Goal: Task Accomplishment & Management: Use online tool/utility

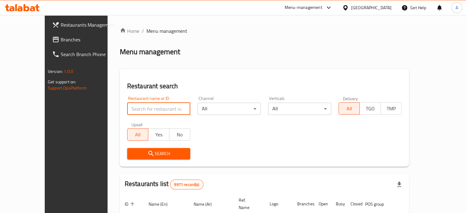
click at [132, 109] on input "search" at bounding box center [158, 109] width 63 height 12
type input "juice planet"
click button "Search" at bounding box center [158, 153] width 63 height 11
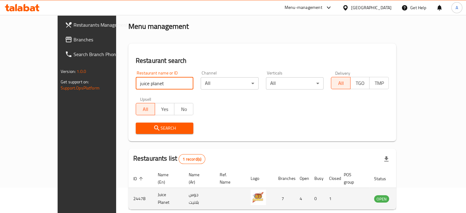
scroll to position [48, 0]
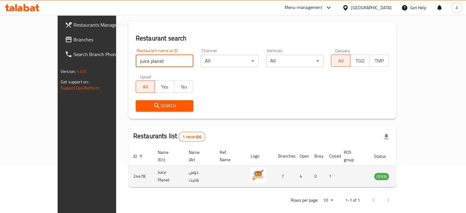
click at [413, 174] on icon "enhanced table" at bounding box center [409, 176] width 7 height 5
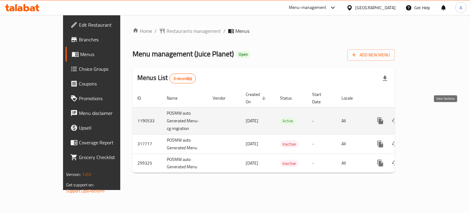
click at [429, 117] on icon "enhanced table" at bounding box center [424, 120] width 7 height 7
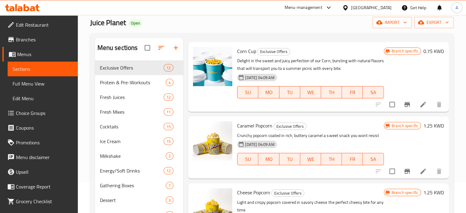
scroll to position [619, 0]
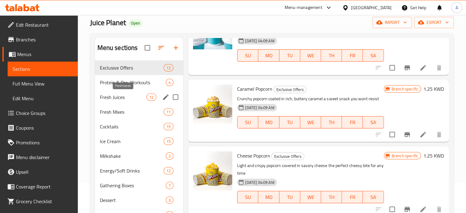
click at [119, 96] on span "Fresh Juices" at bounding box center [123, 96] width 47 height 7
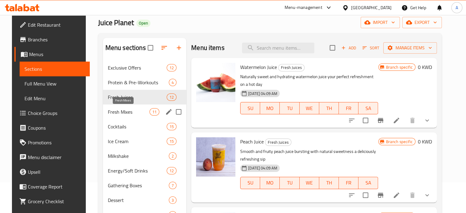
click at [113, 112] on span "Fresh Mixes" at bounding box center [129, 111] width 42 height 7
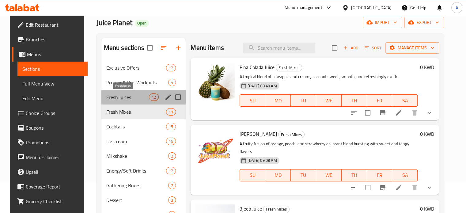
click at [125, 93] on span "Fresh Juices" at bounding box center [127, 96] width 43 height 7
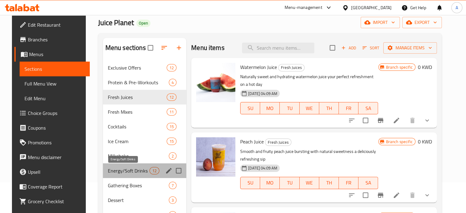
click at [124, 169] on span "Energy/Soft Drinks" at bounding box center [129, 170] width 42 height 7
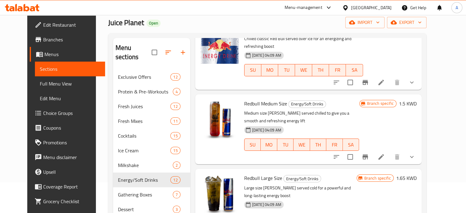
scroll to position [123, 0]
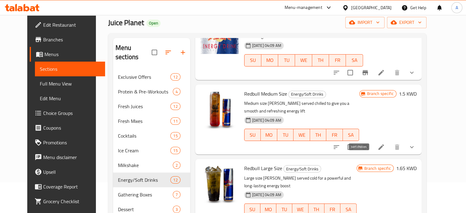
click at [340, 143] on icon "sort-choices" at bounding box center [336, 146] width 7 height 7
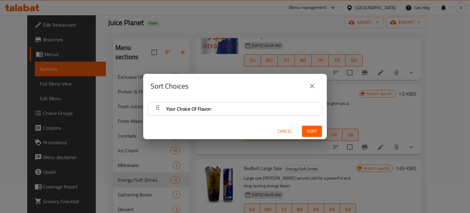
click at [309, 85] on icon "close" at bounding box center [312, 85] width 7 height 7
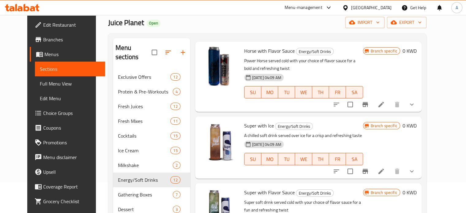
scroll to position [619, 0]
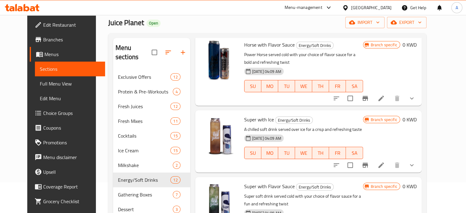
click at [29, 9] on icon at bounding box center [22, 7] width 35 height 7
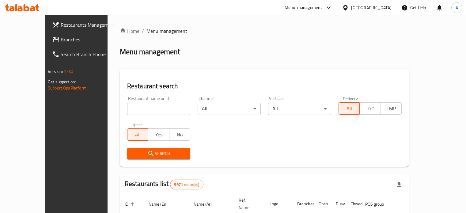
scroll to position [31, 0]
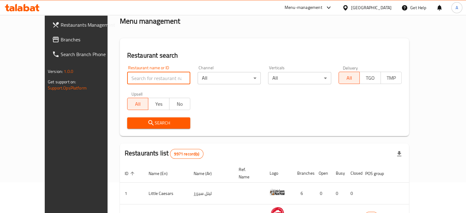
click at [129, 76] on input "search" at bounding box center [158, 78] width 63 height 12
type input "more [PERSON_NAME]"
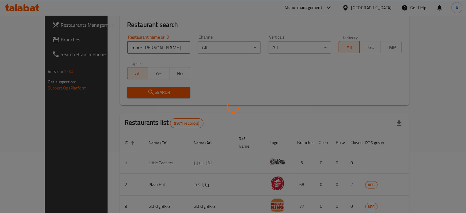
scroll to position [55, 0]
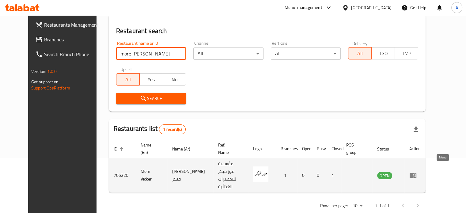
click at [416, 173] on icon "enhanced table" at bounding box center [413, 175] width 7 height 5
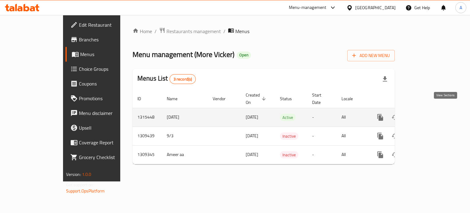
click at [428, 115] on icon "enhanced table" at bounding box center [425, 118] width 6 height 6
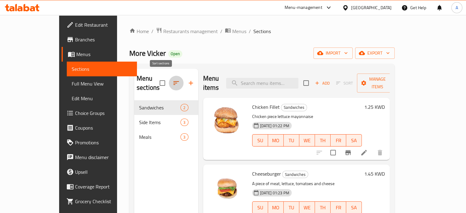
click at [172, 79] on icon "button" at bounding box center [175, 82] width 7 height 7
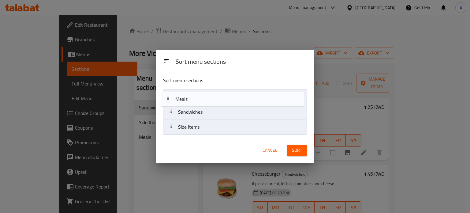
drag, startPoint x: 192, startPoint y: 128, endPoint x: 188, endPoint y: 97, distance: 31.5
click at [188, 97] on nav "Sandwiches Side Items Meals" at bounding box center [235, 112] width 144 height 46
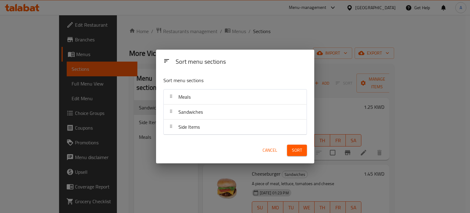
click at [299, 152] on span "Sort" at bounding box center [297, 150] width 10 height 8
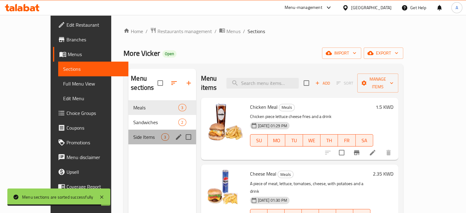
click at [128, 134] on div "Side Items 3" at bounding box center [161, 137] width 67 height 15
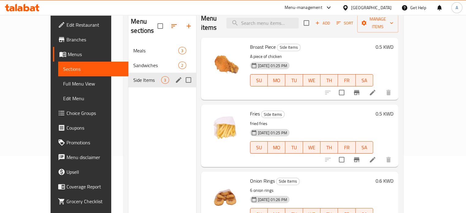
scroll to position [25, 0]
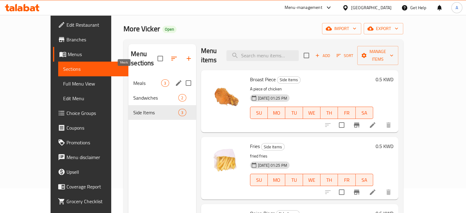
click at [133, 79] on span "Meals" at bounding box center [147, 82] width 28 height 7
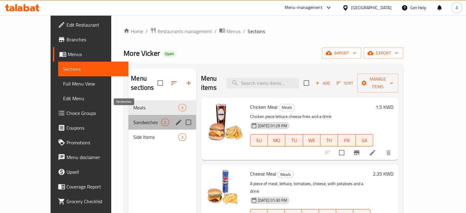
click at [133, 119] on span "Sandwiches" at bounding box center [147, 122] width 28 height 7
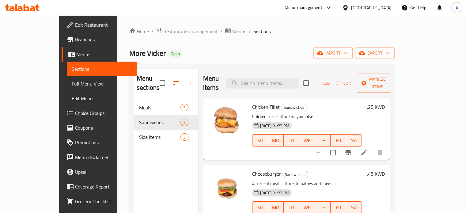
click at [30, 7] on icon at bounding box center [22, 7] width 35 height 7
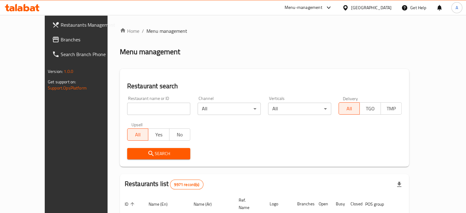
click at [130, 106] on input "search" at bounding box center [158, 109] width 63 height 12
type input "ش"
type input "afc"
click button "Search" at bounding box center [158, 153] width 63 height 11
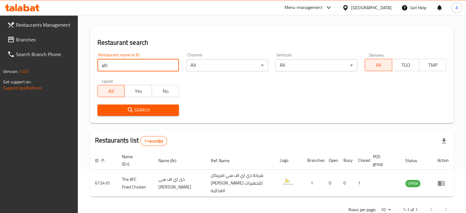
scroll to position [55, 0]
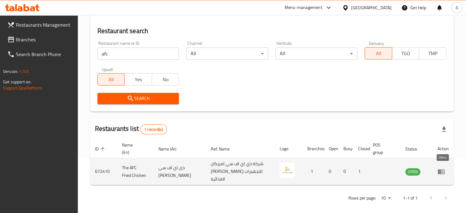
click at [441, 168] on icon "enhanced table" at bounding box center [440, 171] width 7 height 7
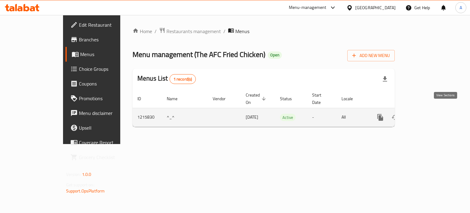
click at [432, 111] on link "enhanced table" at bounding box center [424, 117] width 15 height 15
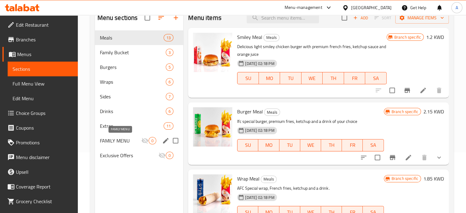
scroll to position [61, 0]
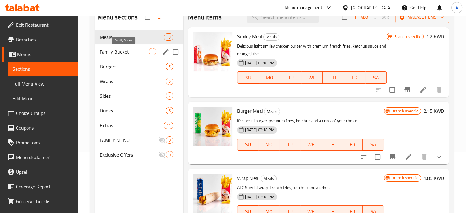
click at [126, 52] on span "Family Bucket" at bounding box center [124, 51] width 49 height 7
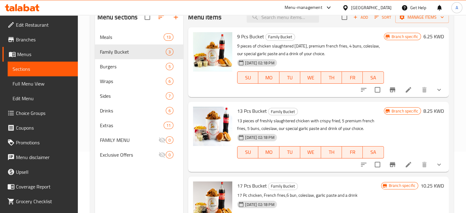
scroll to position [18, 0]
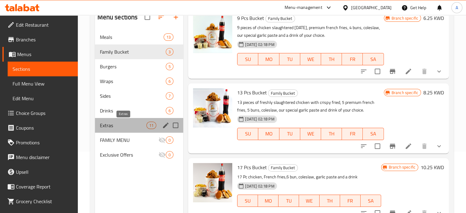
click at [123, 125] on span "Extras" at bounding box center [123, 125] width 47 height 7
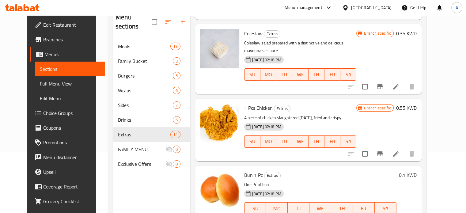
scroll to position [86, 0]
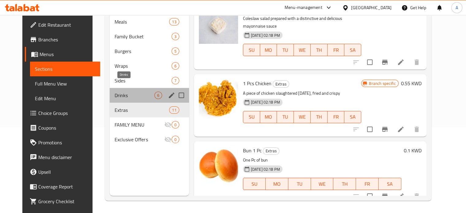
click at [121, 92] on span "Drinks" at bounding box center [135, 95] width 40 height 7
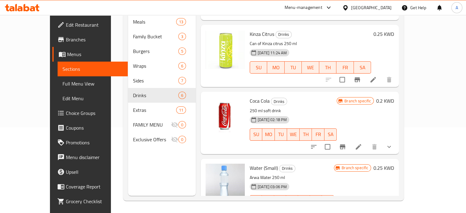
scroll to position [112, 0]
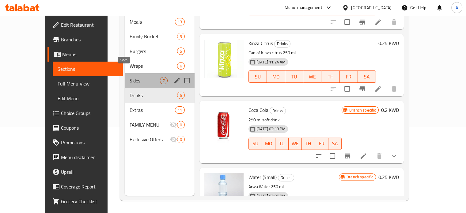
click at [130, 77] on span "Sides" at bounding box center [145, 80] width 30 height 7
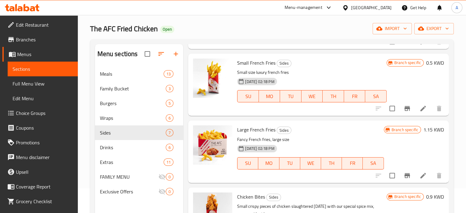
scroll to position [86, 0]
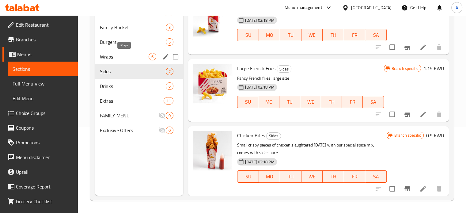
click at [121, 56] on span "Wraps" at bounding box center [124, 56] width 49 height 7
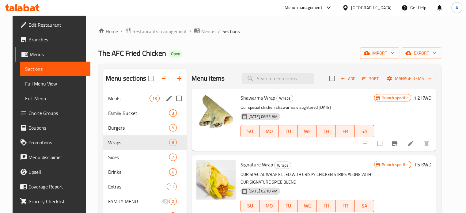
click at [125, 94] on div "Meals 13" at bounding box center [144, 98] width 83 height 15
